Goal: Task Accomplishment & Management: Manage account settings

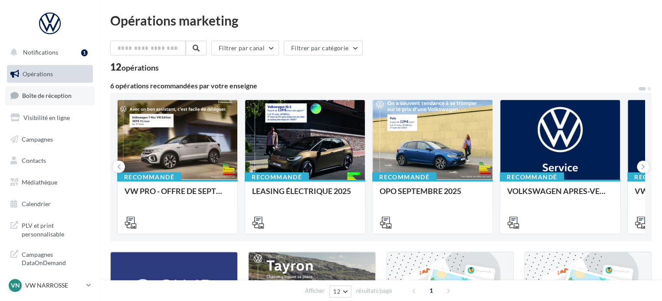
click at [64, 97] on span "Boîte de réception" at bounding box center [46, 95] width 49 height 7
click at [24, 100] on link "Boîte de réception" at bounding box center [49, 95] width 89 height 19
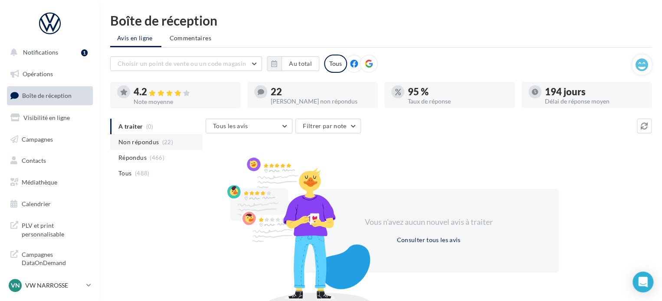
click at [156, 138] on span "Non répondus" at bounding box center [138, 142] width 40 height 9
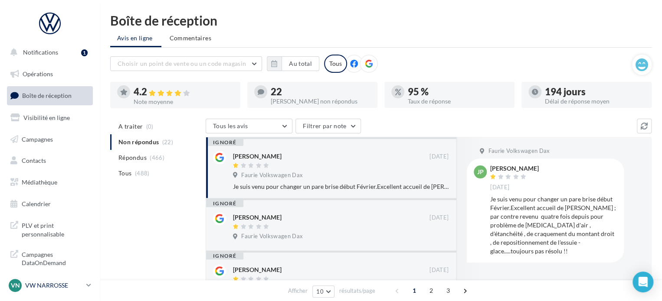
click at [82, 282] on p "VW NARROSSE" at bounding box center [54, 286] width 58 height 9
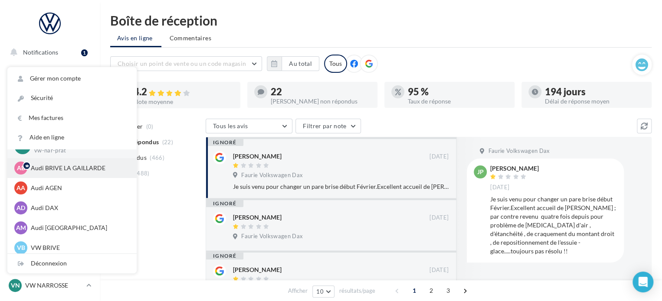
scroll to position [43, 0]
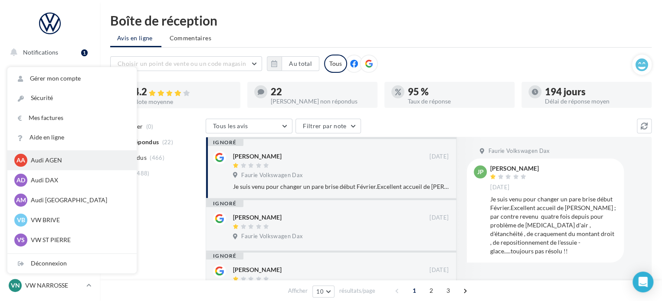
click at [79, 165] on p "Audi AGEN" at bounding box center [78, 160] width 95 height 9
